Goal: Task Accomplishment & Management: Manage account settings

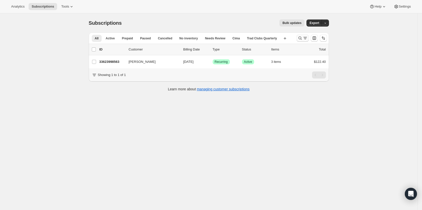
click at [304, 36] on icon "Search and filter results" at bounding box center [305, 38] width 5 height 5
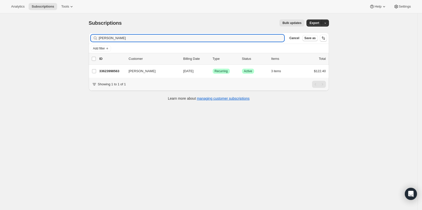
drag, startPoint x: 101, startPoint y: 42, endPoint x: 74, endPoint y: 43, distance: 27.3
click at [74, 42] on div "Subscriptions. This page is ready Subscriptions Bulk updates More actions Bulk …" at bounding box center [209, 118] width 418 height 210
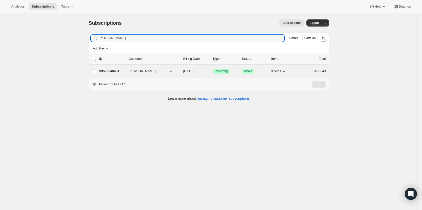
type input "lauren ben yaa"
click at [120, 73] on p "33565540451" at bounding box center [111, 71] width 25 height 5
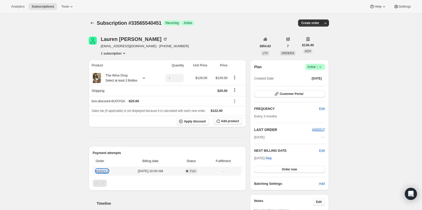
click at [103, 171] on link "#320217" at bounding box center [102, 171] width 13 height 4
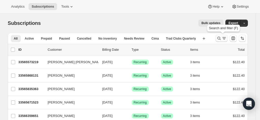
click at [222, 41] on button "Search and filter results" at bounding box center [222, 38] width 12 height 7
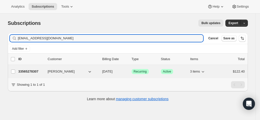
type input "[EMAIL_ADDRESS][DOMAIN_NAME]"
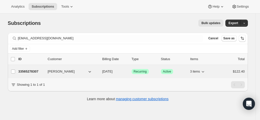
click at [26, 68] on div "33565278307 [PERSON_NAME] [DATE] Success Recurring Success Active 3 items $122.…" at bounding box center [131, 71] width 227 height 7
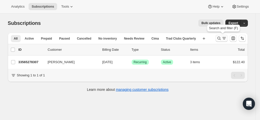
click at [226, 37] on icon "Search and filter results" at bounding box center [224, 38] width 5 height 5
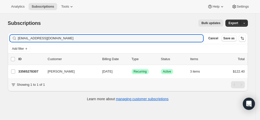
drag, startPoint x: 73, startPoint y: 39, endPoint x: -21, endPoint y: 47, distance: 93.9
click at [0, 47] on html "Analytics Subscriptions Tools Help Settings Skip to content Subscriptions. This…" at bounding box center [130, 60] width 260 height 120
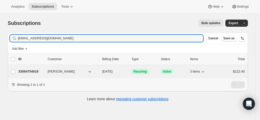
type input "[EMAIL_ADDRESS][DOMAIN_NAME]"
click at [26, 70] on p "33564754019" at bounding box center [30, 71] width 25 height 5
